Goal: Transaction & Acquisition: Purchase product/service

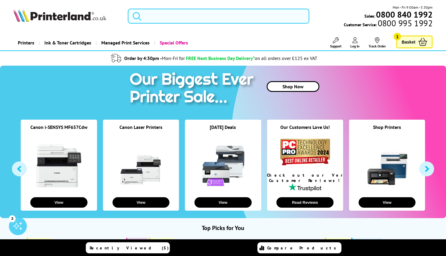
drag, startPoint x: 416, startPoint y: 38, endPoint x: 393, endPoint y: 37, distance: 22.4
click at [416, 38] on link "Basket 1" at bounding box center [414, 41] width 36 height 13
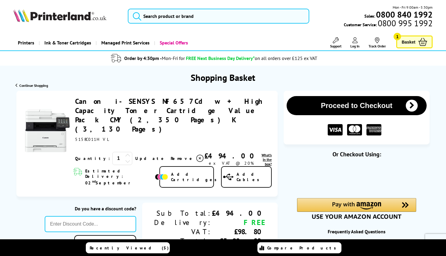
click at [413, 41] on span "Basket" at bounding box center [408, 42] width 14 height 8
click at [173, 104] on link "Canon i-SENSYS MF657Cdw + High Capacity Toner Cartridge Value Pack CMY (2,350 P…" at bounding box center [168, 114] width 186 height 37
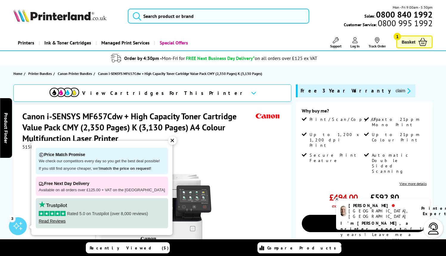
click at [394, 91] on button "claim" at bounding box center [403, 90] width 19 height 7
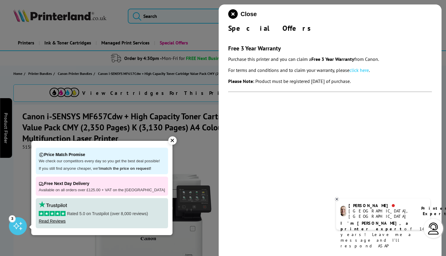
click at [362, 69] on link "click here" at bounding box center [358, 70] width 19 height 6
